Goal: Check status: Check status

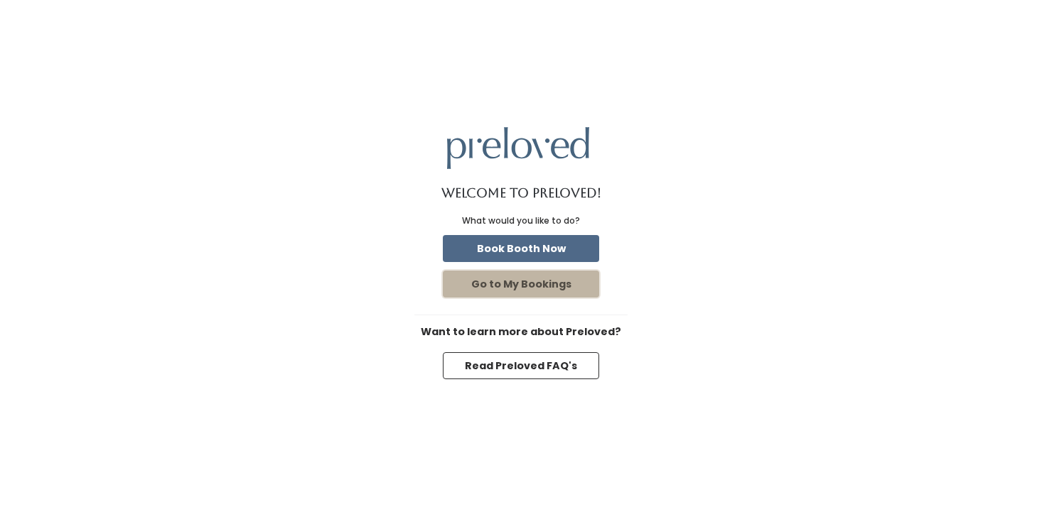
click at [534, 283] on button "Go to My Bookings" at bounding box center [521, 284] width 156 height 27
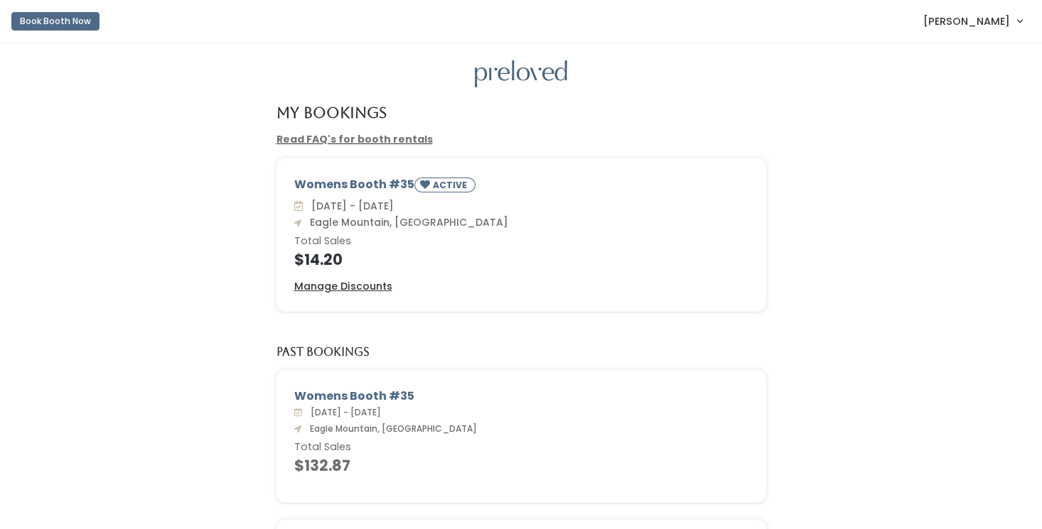
click at [974, 23] on span "[PERSON_NAME]" at bounding box center [966, 21] width 87 height 16
